Goal: Task Accomplishment & Management: Use online tool/utility

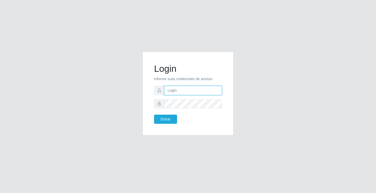
click at [171, 93] on input "text" at bounding box center [193, 90] width 58 height 9
click at [172, 91] on input "text" at bounding box center [193, 90] width 58 height 9
type input "[PERSON_NAME]"
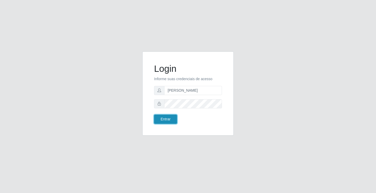
click at [165, 118] on button "Entrar" at bounding box center [165, 119] width 23 height 9
click at [167, 119] on button "Entrar" at bounding box center [165, 119] width 23 height 9
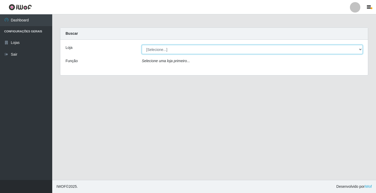
click at [163, 51] on select "[Selecione...] Ideal - Conceição" at bounding box center [252, 49] width 221 height 9
select select "231"
click at [142, 45] on select "[Selecione...] Ideal - Conceição" at bounding box center [252, 49] width 221 height 9
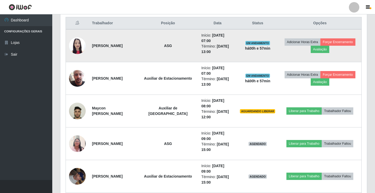
scroll to position [209, 0]
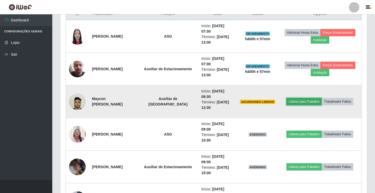
click at [309, 103] on button "Liberar para Trabalho" at bounding box center [303, 101] width 35 height 7
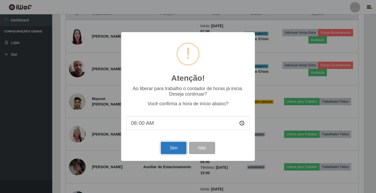
click at [175, 149] on button "Sim" at bounding box center [173, 148] width 25 height 12
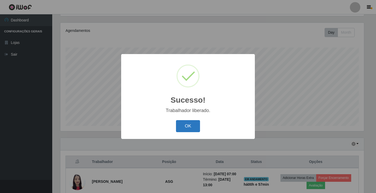
click at [179, 129] on button "OK" at bounding box center [188, 126] width 24 height 12
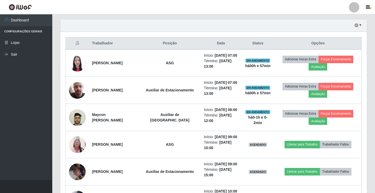
scroll to position [191, 0]
